Goal: Transaction & Acquisition: Obtain resource

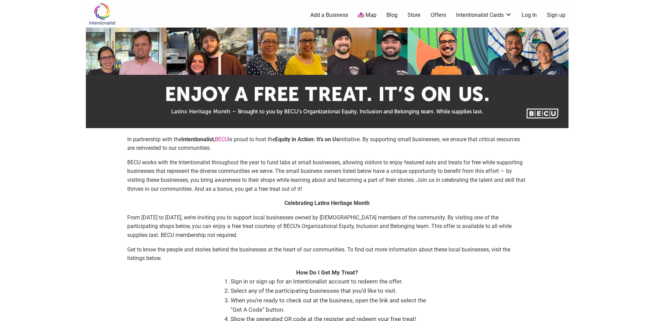
click at [443, 18] on link "Offers" at bounding box center [438, 15] width 16 height 8
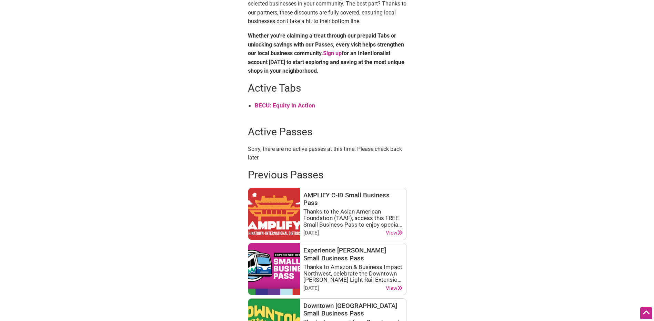
scroll to position [241, 0]
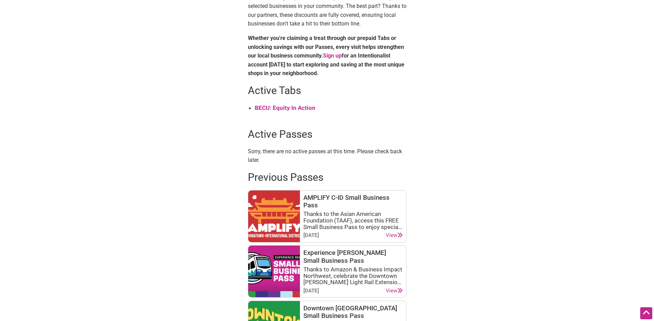
click at [310, 110] on strong "BECU: Equity In Action" at bounding box center [285, 107] width 61 height 7
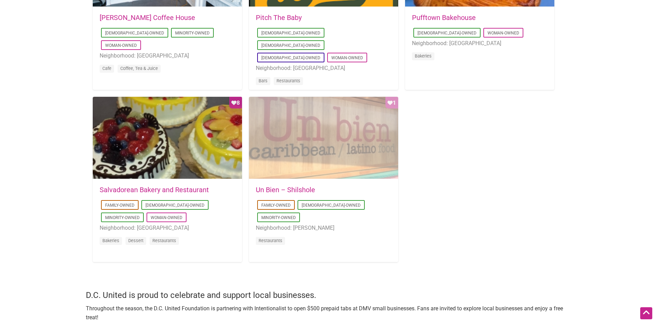
scroll to position [689, 0]
